Goal: Information Seeking & Learning: Learn about a topic

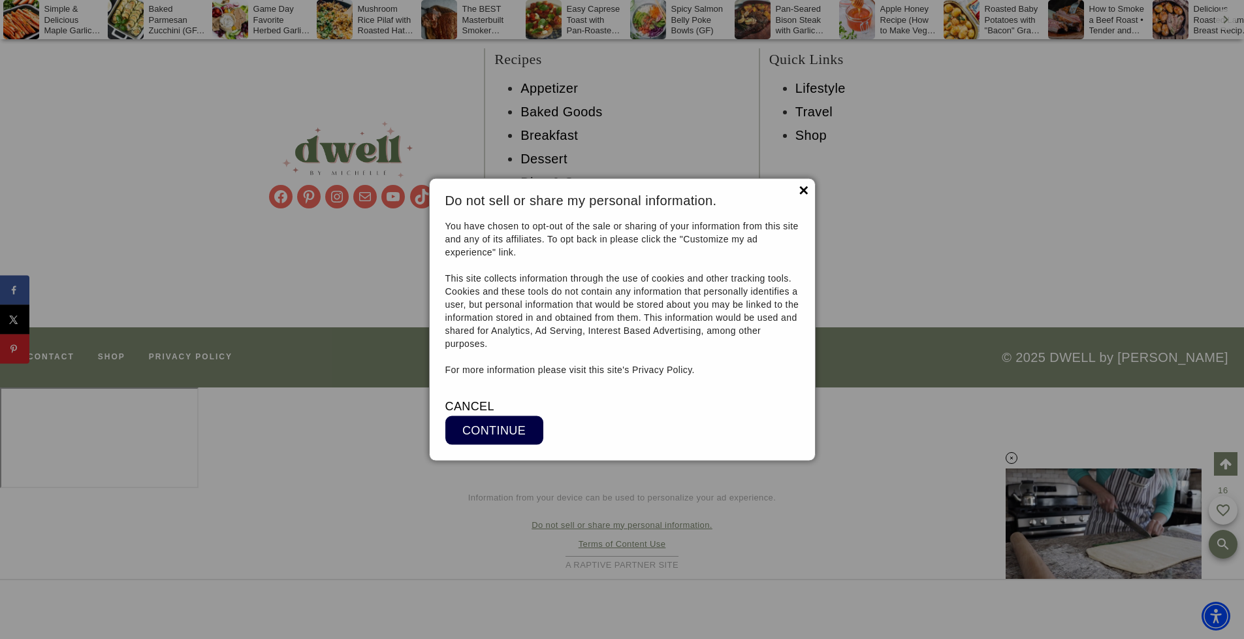
scroll to position [9852, 0]
